Goal: Check status: Check status

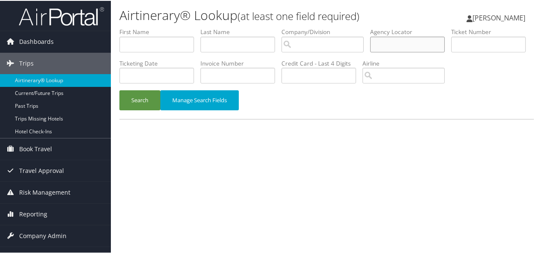
click at [399, 40] on input "text" at bounding box center [407, 44] width 75 height 16
paste input "JXLGJO"
type input "JXLGJO"
click at [145, 110] on button "Search" at bounding box center [139, 100] width 41 height 20
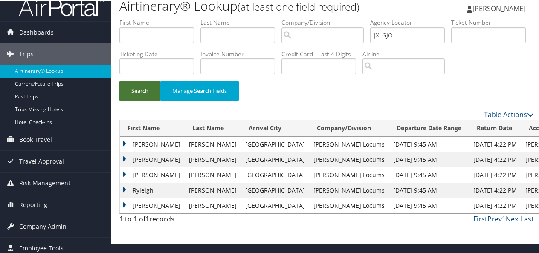
scroll to position [14, 0]
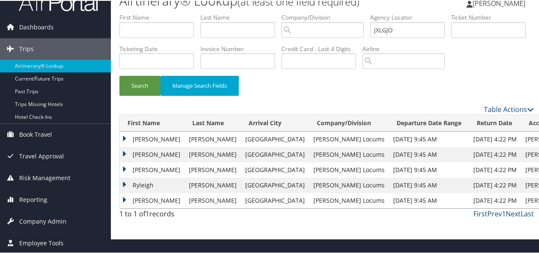
click at [124, 146] on td "Ryan" at bounding box center [152, 138] width 65 height 15
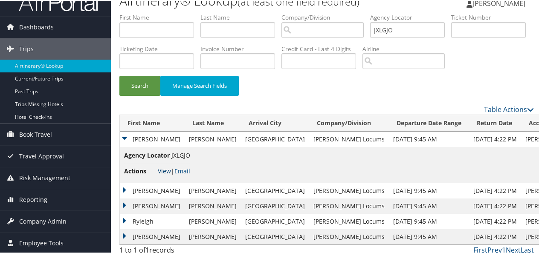
click at [162, 174] on link "View" at bounding box center [164, 170] width 13 height 8
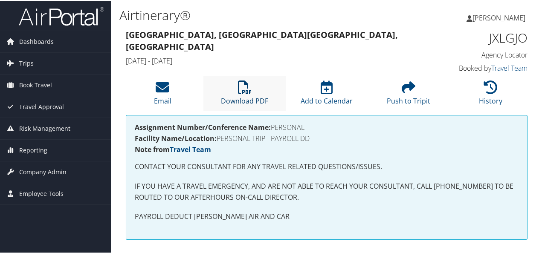
click at [244, 92] on icon at bounding box center [245, 87] width 14 height 14
